Goal: Task Accomplishment & Management: Complete application form

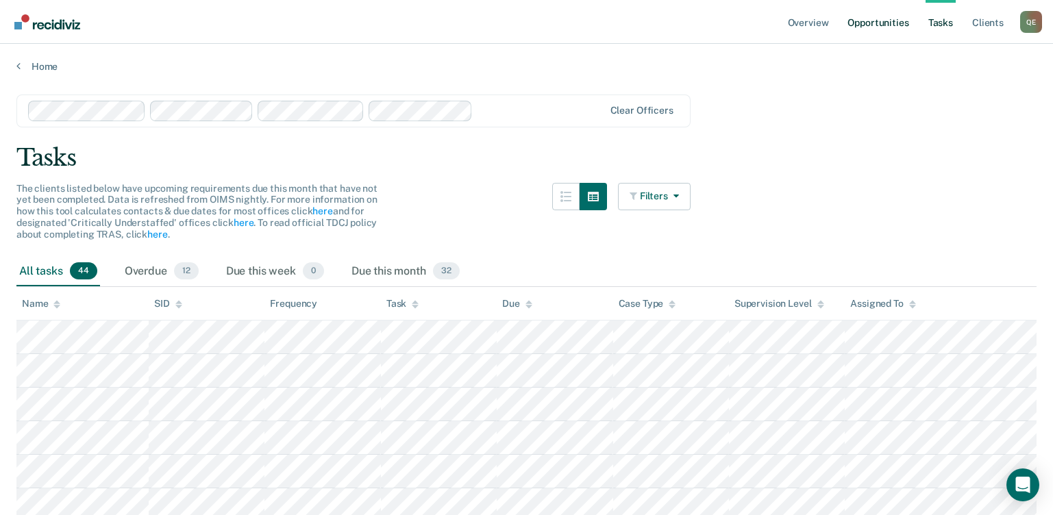
click at [886, 19] on link "Opportunities" at bounding box center [878, 22] width 66 height 44
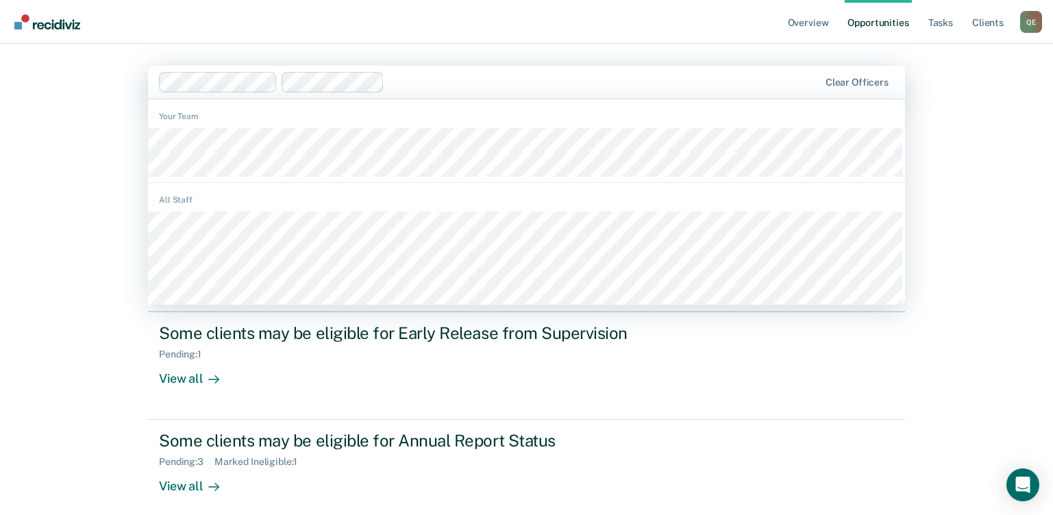
click at [385, 81] on div at bounding box center [489, 82] width 661 height 21
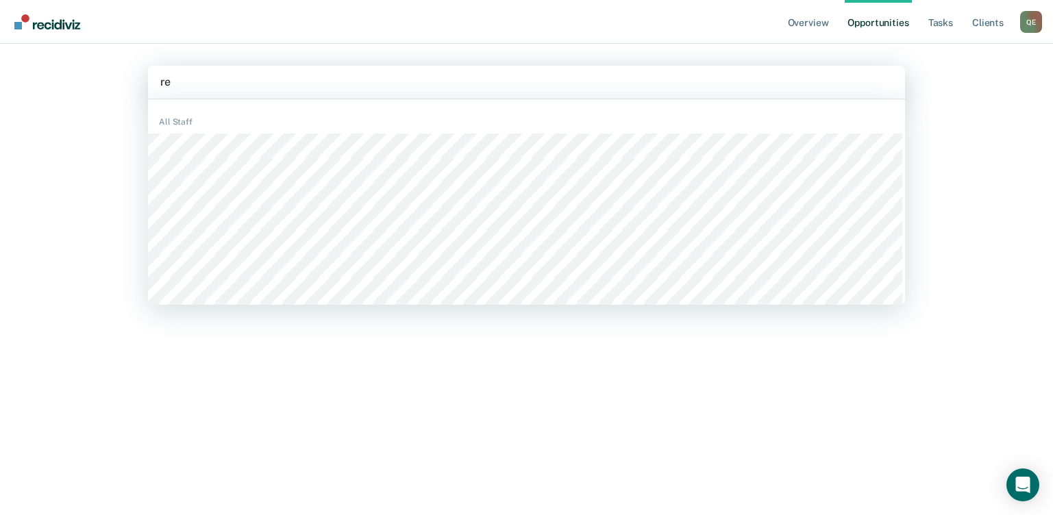
type input "r"
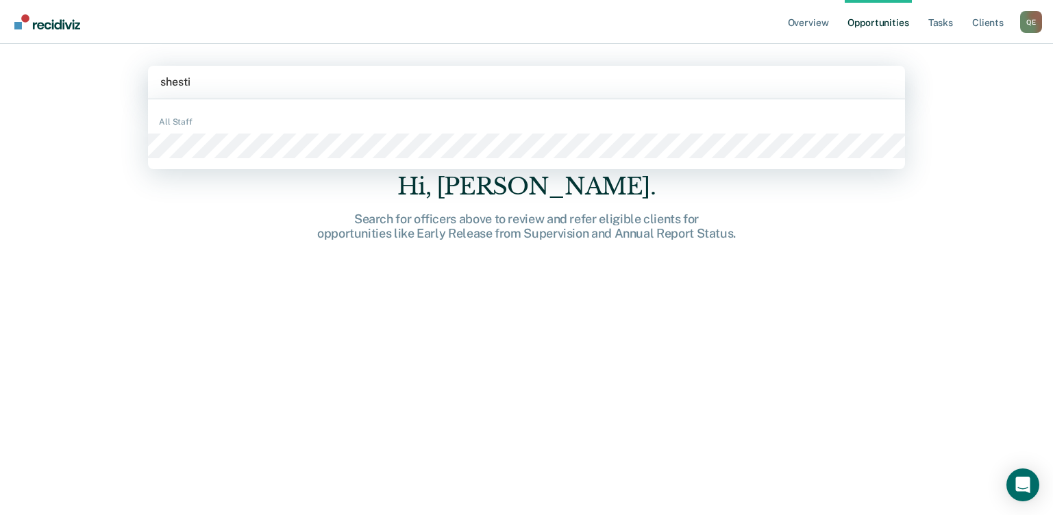
type input "[PERSON_NAME]"
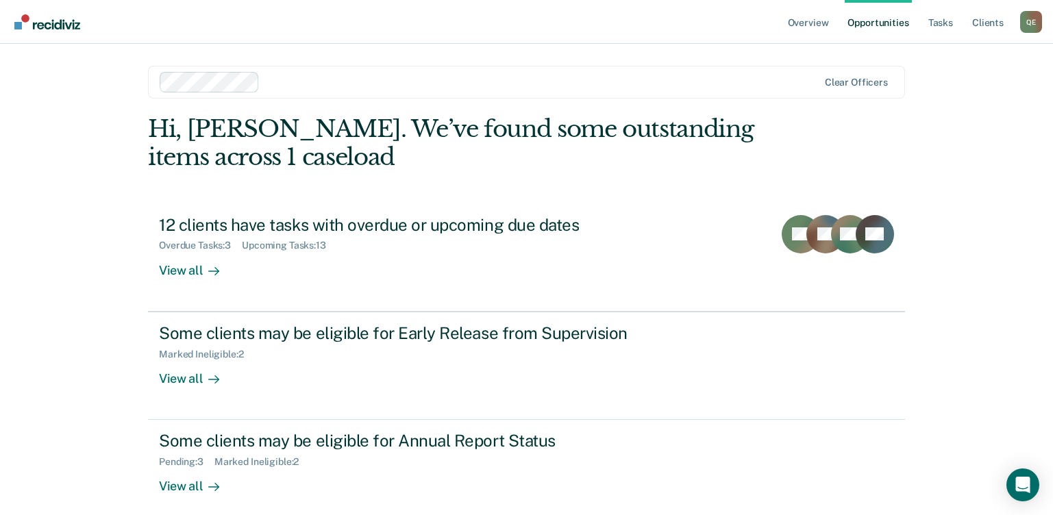
scroll to position [12, 0]
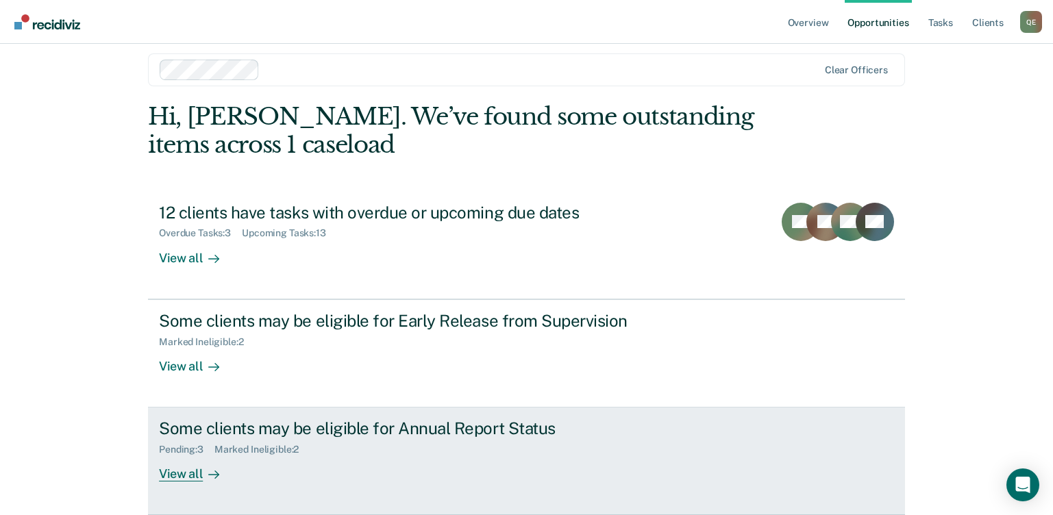
click at [178, 476] on div "View all" at bounding box center [197, 469] width 77 height 27
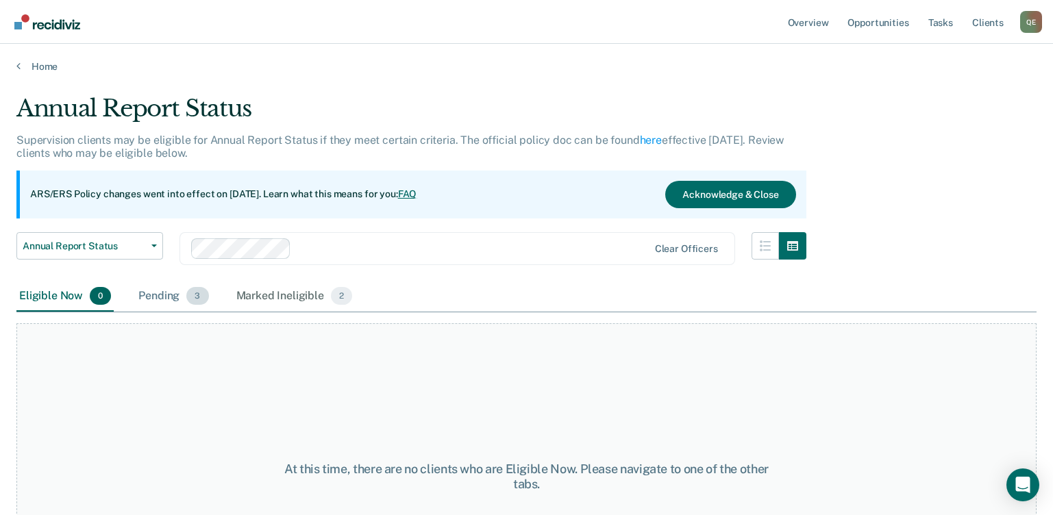
click at [153, 295] on div "Pending 3" at bounding box center [173, 297] width 75 height 30
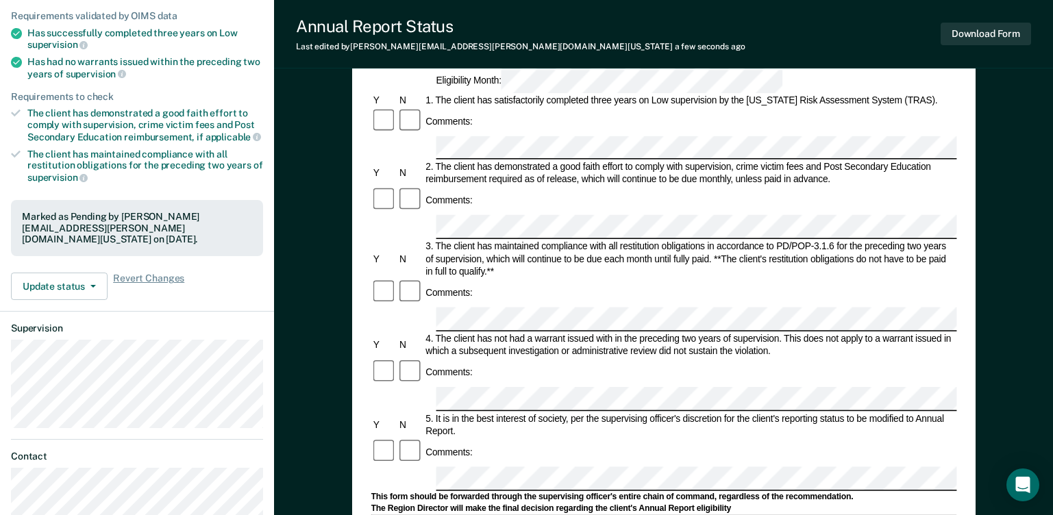
scroll to position [161, 0]
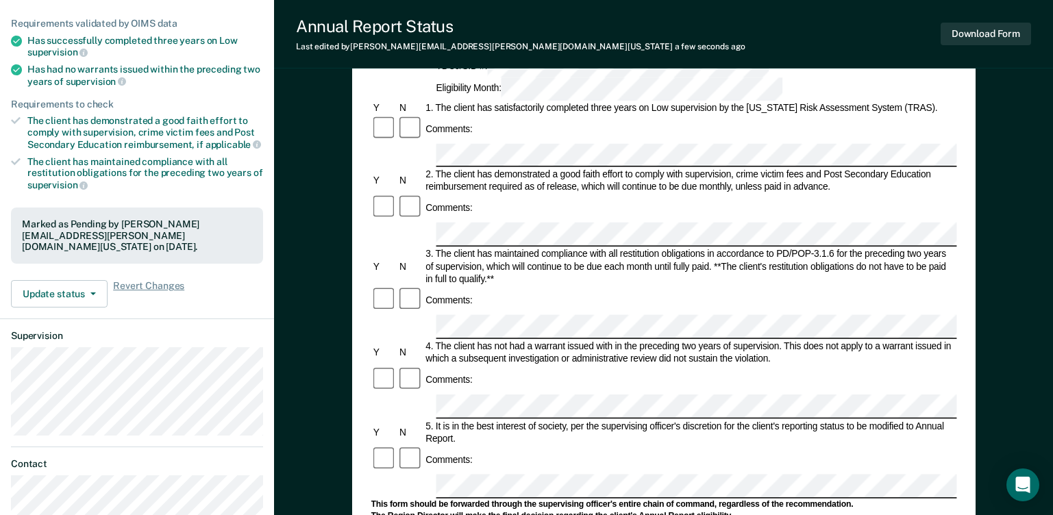
click at [1049, 316] on div "Annual Reporting Checklist, Recommendation, and Determination Form Clients who …" at bounding box center [663, 398] width 779 height 949
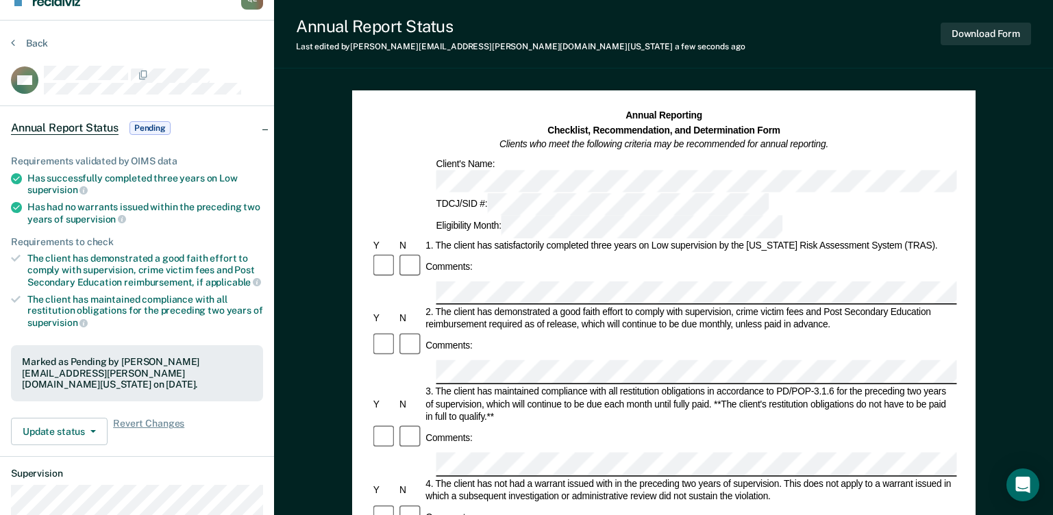
scroll to position [0, 0]
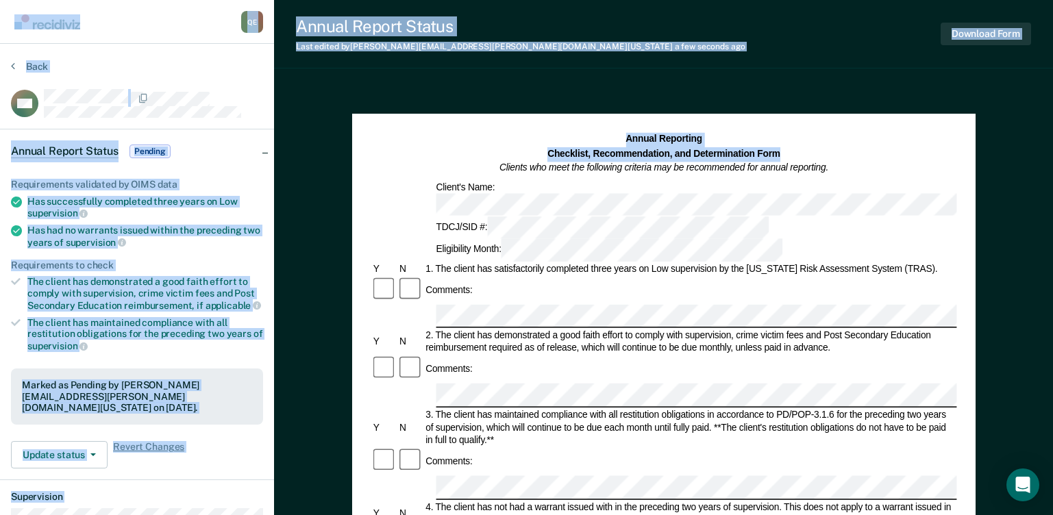
drag, startPoint x: 1052, startPoint y: 137, endPoint x: 1076, endPoint y: 226, distance: 92.3
click at [1053, 226] on html "Looks like you’re using Internet Explorer 11. For faster loading and a better e…" at bounding box center [526, 257] width 1053 height 515
click at [40, 446] on button "Update status" at bounding box center [59, 454] width 97 height 27
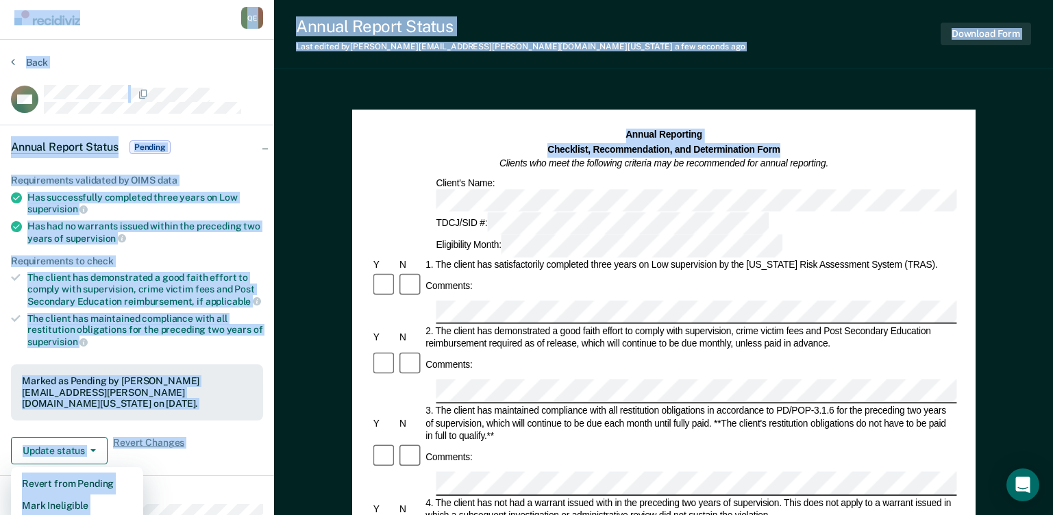
click at [194, 463] on div "Requirements validated by OIMS data Has successfully completed three years on L…" at bounding box center [137, 314] width 274 height 323
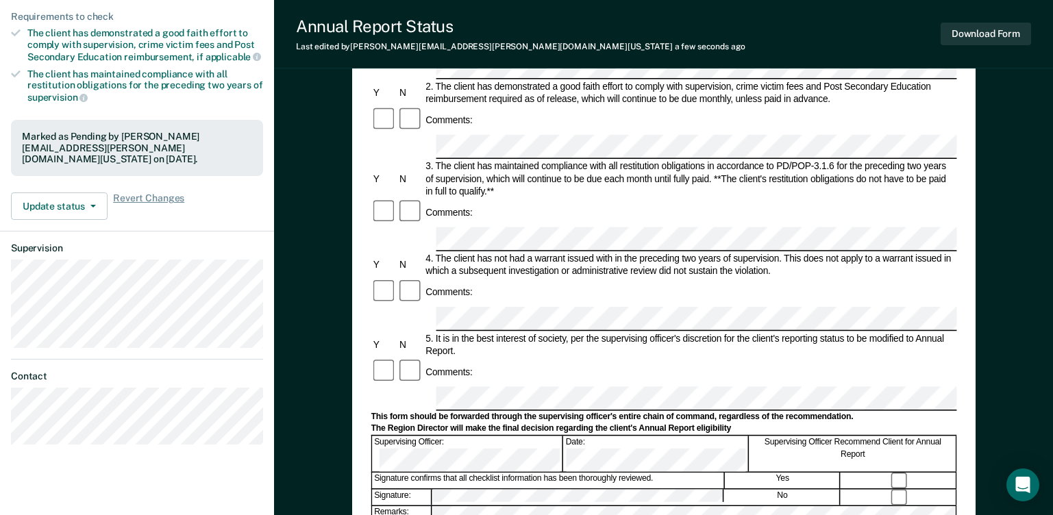
scroll to position [250, 0]
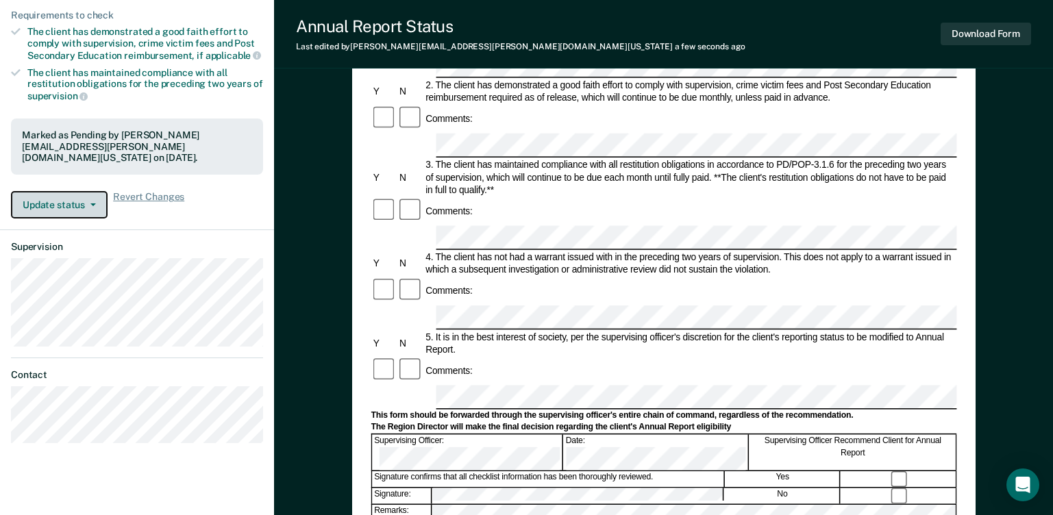
click at [93, 204] on icon "button" at bounding box center [92, 205] width 5 height 3
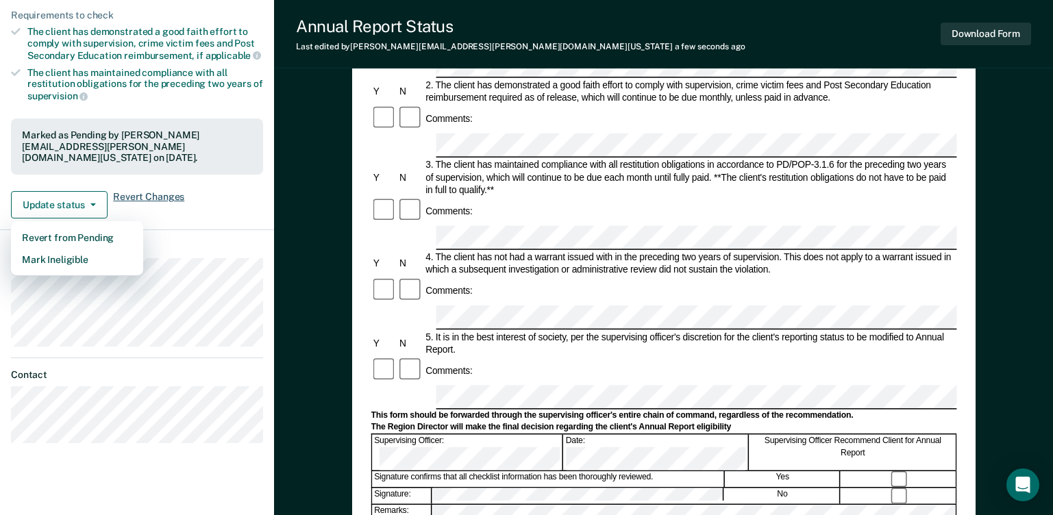
click at [131, 198] on span "Revert Changes" at bounding box center [148, 204] width 71 height 27
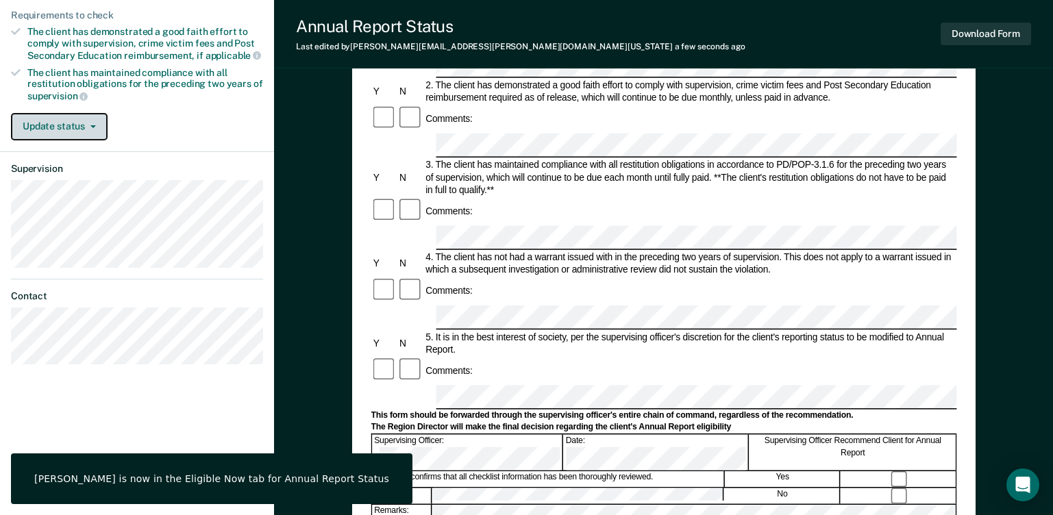
click at [98, 126] on button "Update status" at bounding box center [59, 126] width 97 height 27
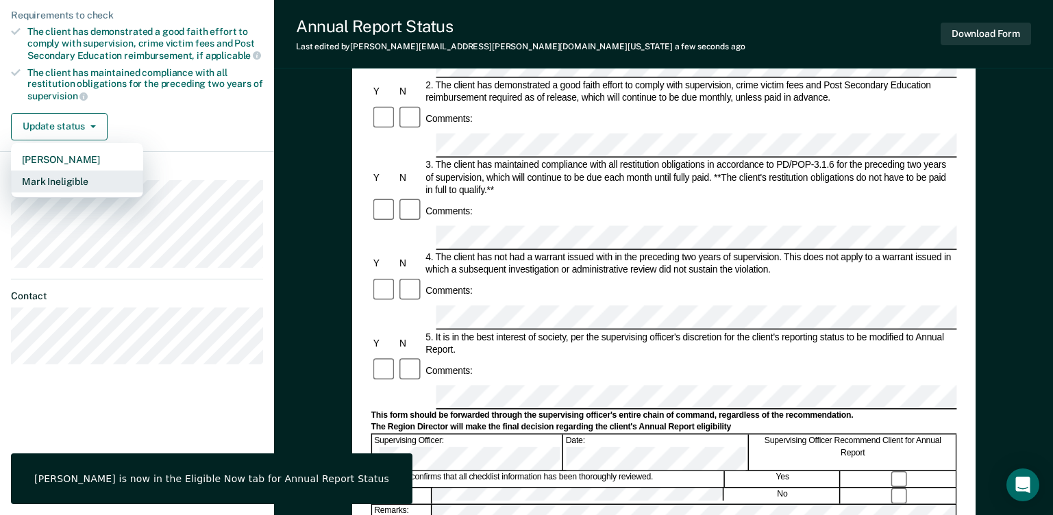
click at [72, 180] on button "Mark Ineligible" at bounding box center [77, 182] width 132 height 22
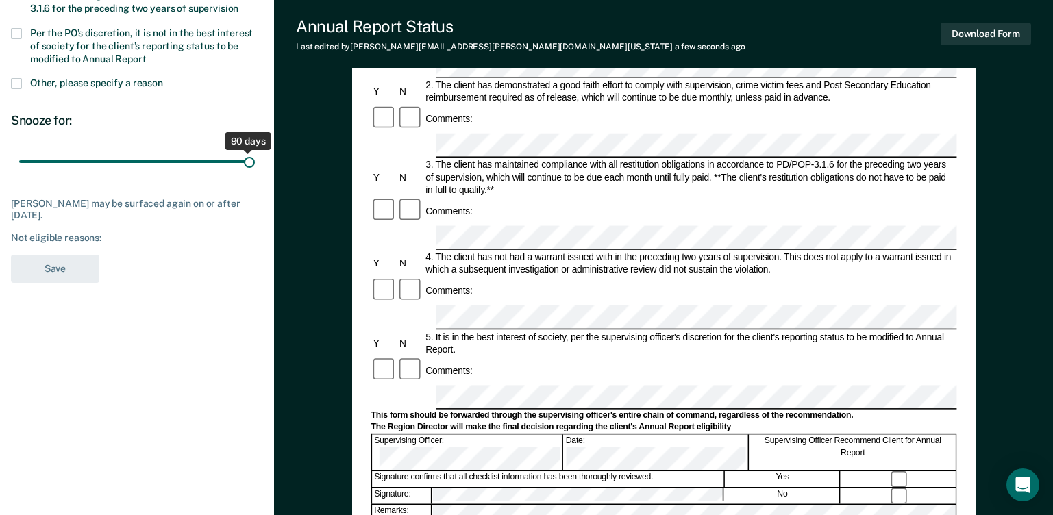
drag, startPoint x: 101, startPoint y: 162, endPoint x: 361, endPoint y: 164, distance: 259.1
type input "90"
click at [255, 164] on input "range" at bounding box center [137, 162] width 236 height 24
click at [955, 18] on div "Download Form" at bounding box center [986, 33] width 90 height 35
click at [958, 28] on button "Download Form" at bounding box center [986, 34] width 90 height 23
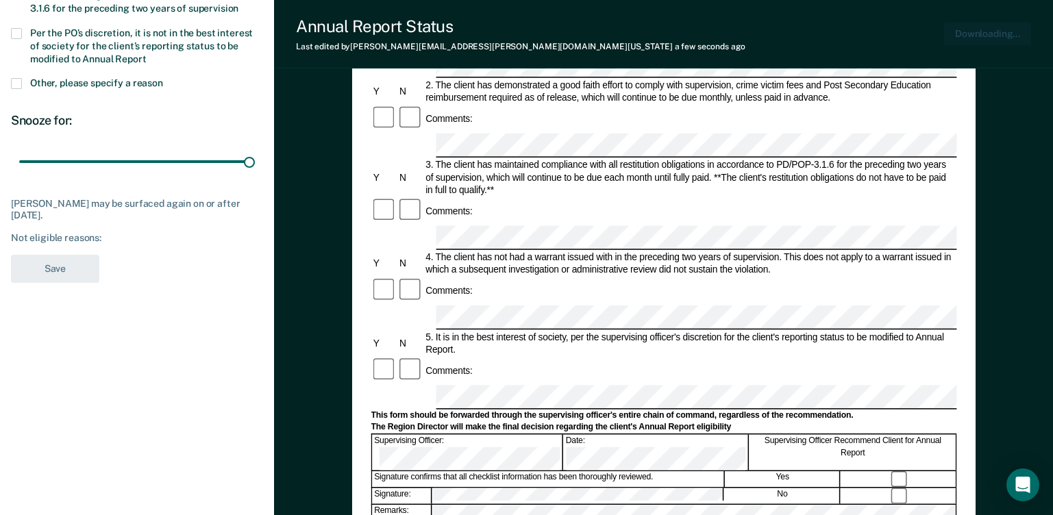
scroll to position [0, 0]
